Goal: Transaction & Acquisition: Subscribe to service/newsletter

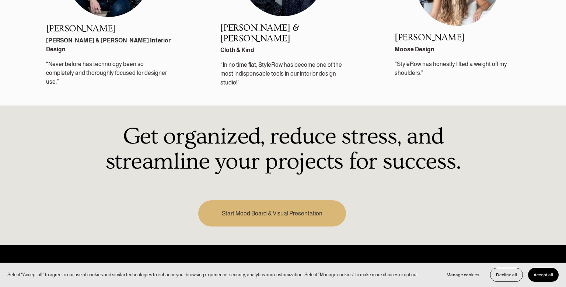
scroll to position [960, 0]
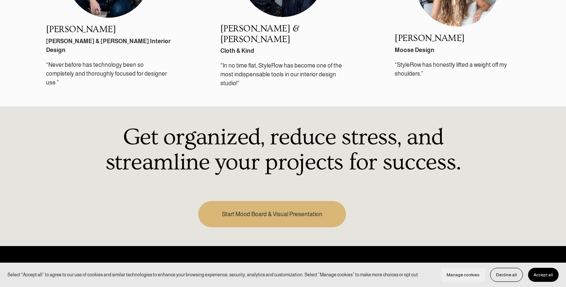
click at [453, 280] on button "Manage cookies" at bounding box center [463, 275] width 44 height 14
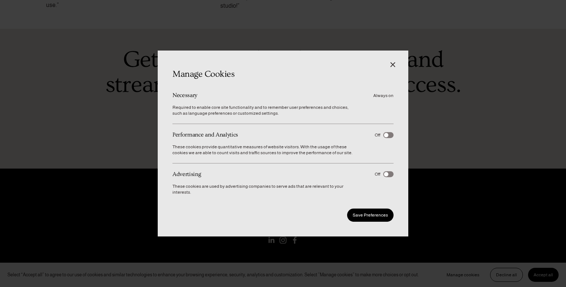
scroll to position [1037, 0]
click at [373, 212] on span "Save Preferences" at bounding box center [370, 214] width 35 height 5
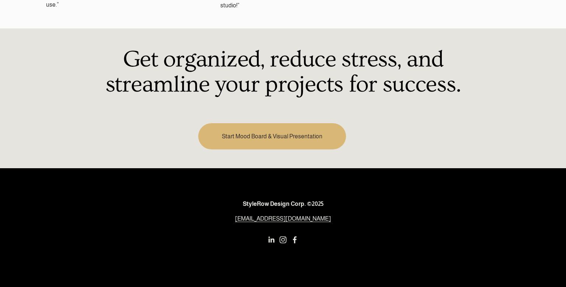
click at [373, 214] on p "[EMAIL_ADDRESS][DOMAIN_NAME]" at bounding box center [283, 218] width 256 height 9
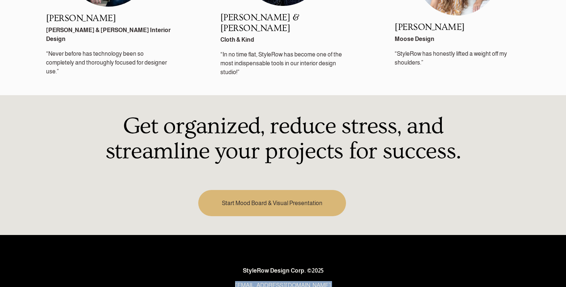
scroll to position [970, 0]
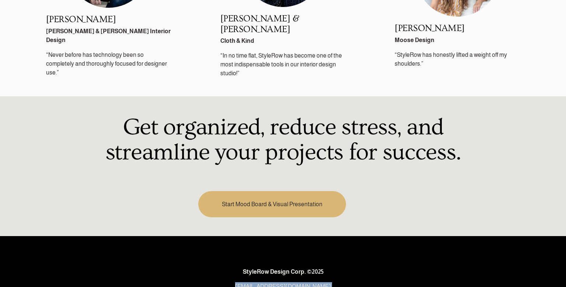
click at [203, 258] on div "StyleRow Design Corp. ©2025 support@stylerow.com" at bounding box center [283, 278] width 256 height 41
click at [262, 191] on link "Start Mood Board & Visual Presentation" at bounding box center [271, 204] width 147 height 26
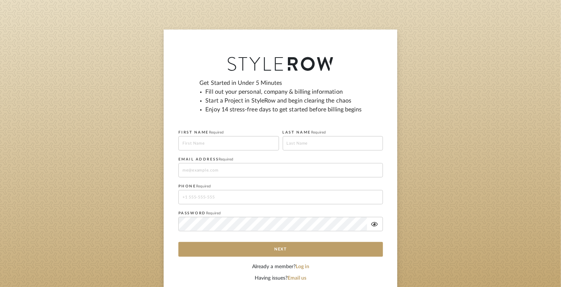
scroll to position [28, 0]
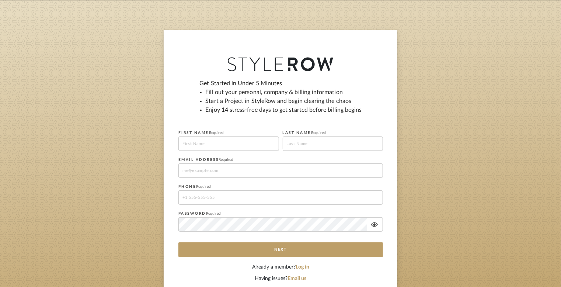
click at [244, 144] on input at bounding box center [228, 143] width 101 height 14
type input "Kasiya"
type input "Coleman"
type input "kasiyacoleman10@gmail.com"
type input "15132891711"
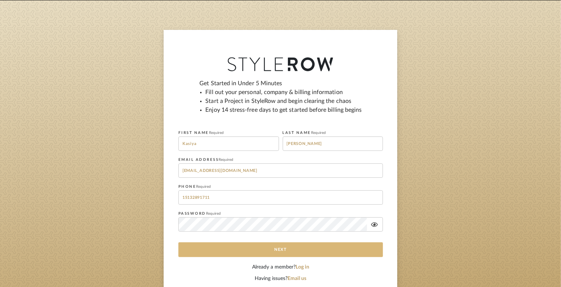
click at [294, 247] on button "Next" at bounding box center [280, 249] width 205 height 15
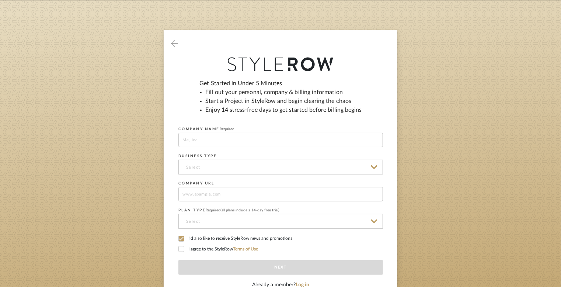
scroll to position [0, 0]
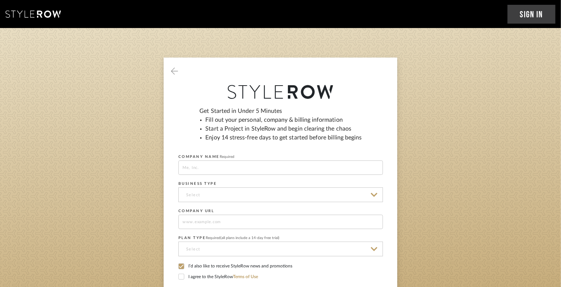
click at [56, 16] on icon at bounding box center [33, 13] width 55 height 7
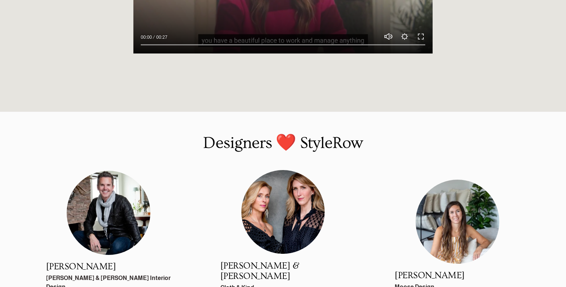
scroll to position [783, 0]
